Goal: Information Seeking & Learning: Learn about a topic

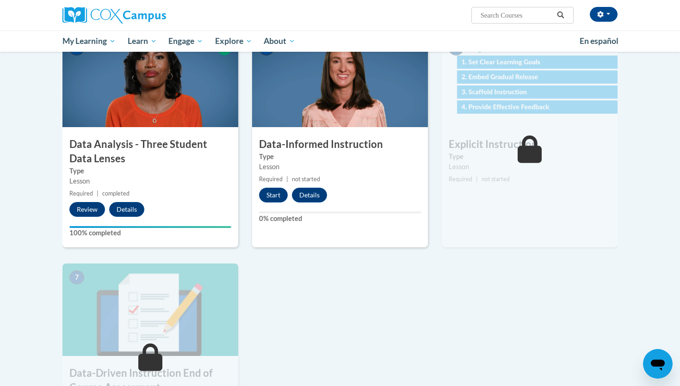
scroll to position [457, 0]
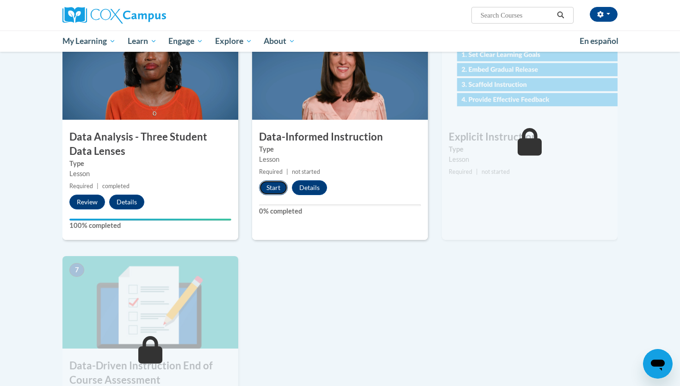
click at [274, 190] on button "Start" at bounding box center [273, 187] width 29 height 15
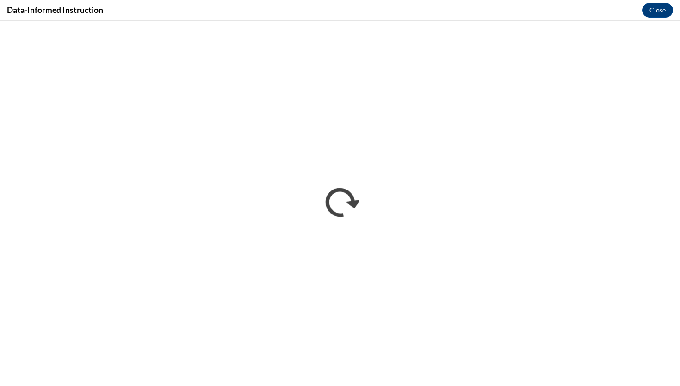
scroll to position [0, 0]
